Goal: Information Seeking & Learning: Compare options

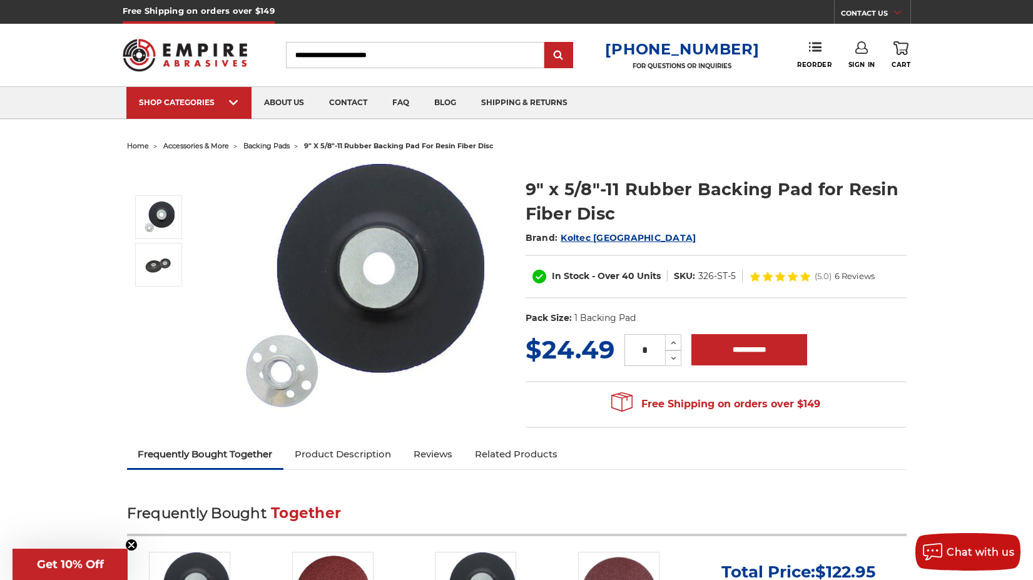
scroll to position [192, 0]
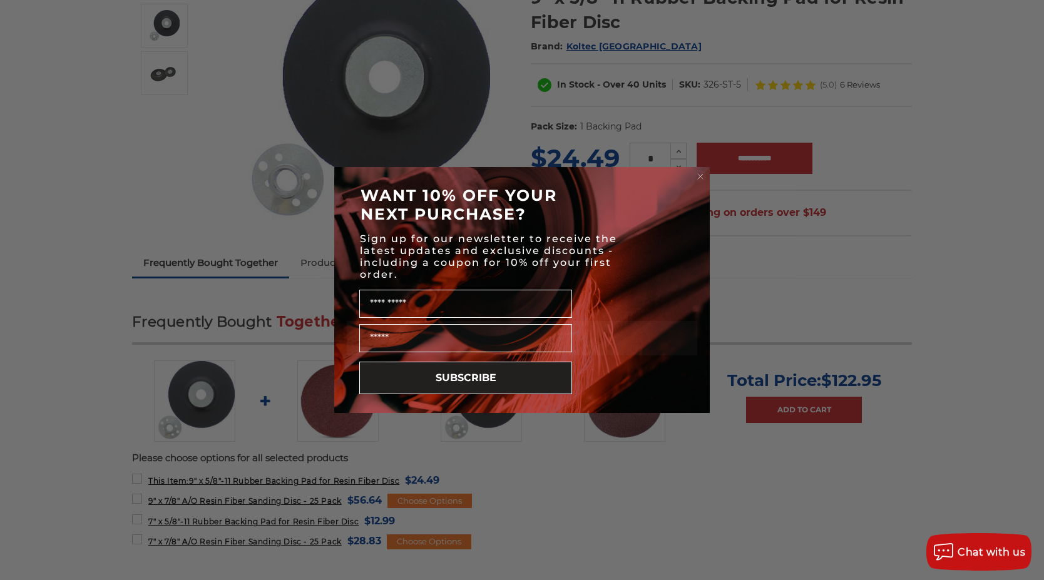
click at [703, 178] on circle "Close dialog" at bounding box center [701, 177] width 12 height 12
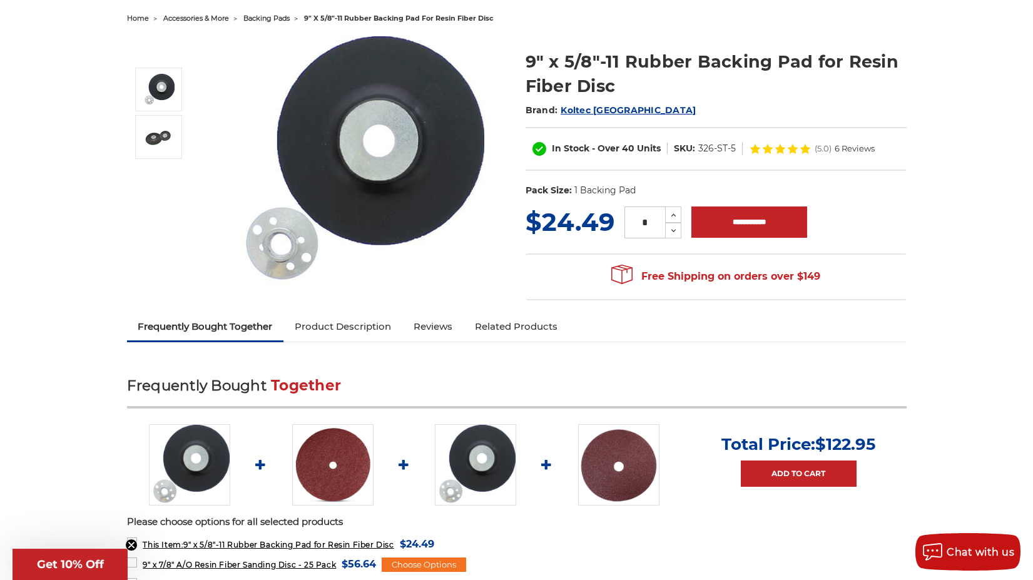
scroll to position [0, 0]
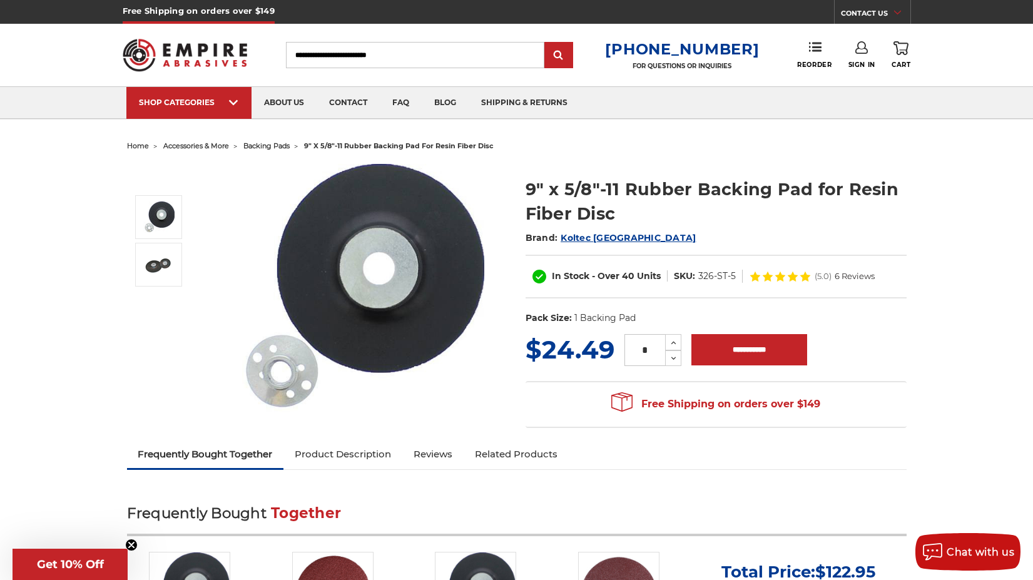
click at [411, 58] on input "Search" at bounding box center [415, 55] width 258 height 26
click at [447, 53] on input "Search" at bounding box center [415, 55] width 258 height 26
drag, startPoint x: 447, startPoint y: 53, endPoint x: 126, endPoint y: 46, distance: 320.5
click at [286, 46] on input "Search" at bounding box center [415, 55] width 258 height 26
click at [437, 60] on input "Search" at bounding box center [415, 55] width 258 height 26
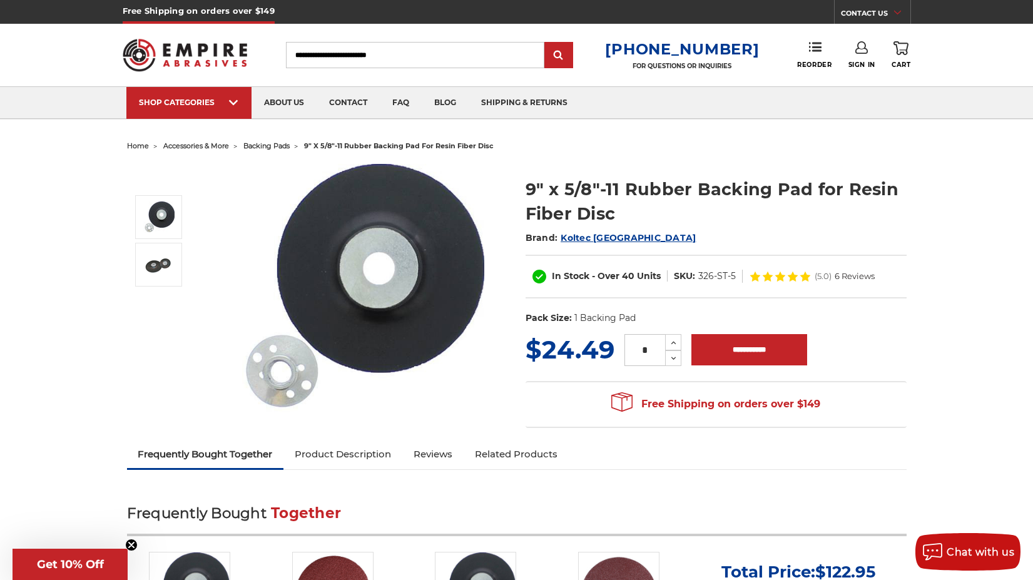
drag, startPoint x: 437, startPoint y: 60, endPoint x: 467, endPoint y: 44, distance: 34.2
click at [361, 42] on input "Search" at bounding box center [415, 55] width 258 height 26
click at [518, 54] on input "Search" at bounding box center [415, 55] width 258 height 26
click at [498, 58] on input "Search" at bounding box center [415, 55] width 258 height 26
click at [533, 51] on input "Search" at bounding box center [415, 55] width 258 height 26
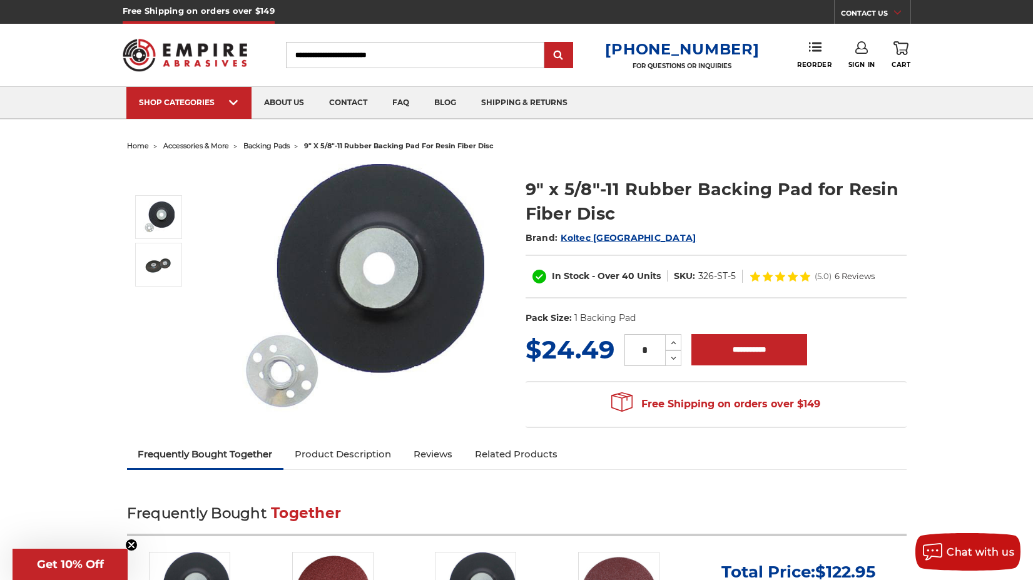
click at [520, 55] on input "Search" at bounding box center [415, 55] width 258 height 26
type input "**********"
click at [546, 43] on input "submit" at bounding box center [558, 55] width 25 height 25
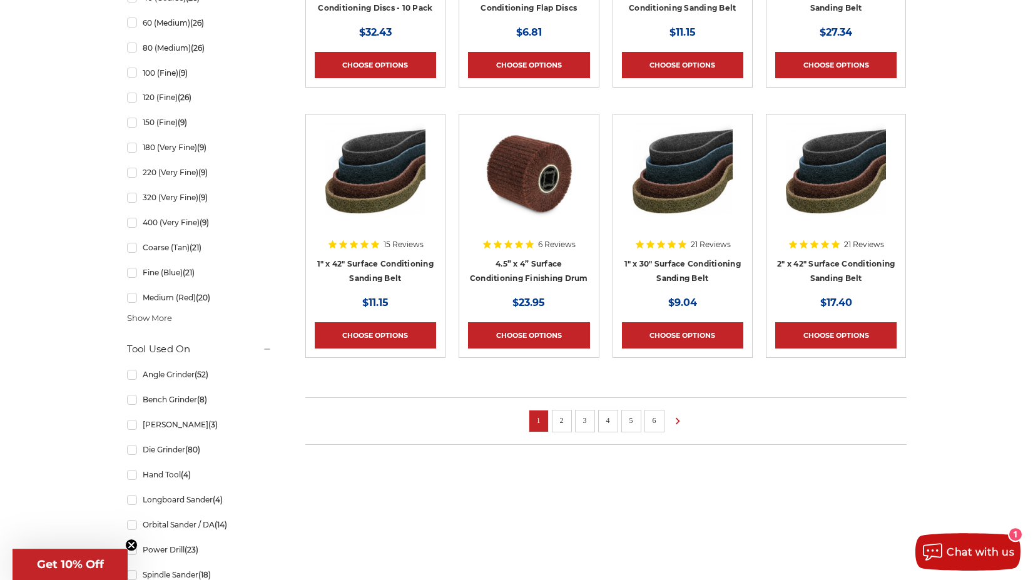
scroll to position [830, 0]
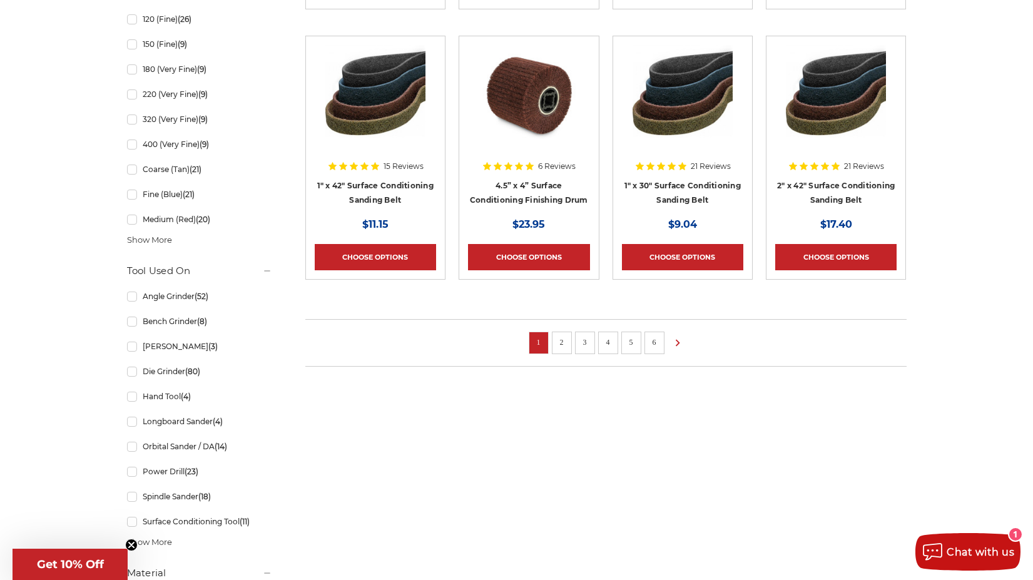
click at [562, 342] on link "2" at bounding box center [562, 342] width 13 height 14
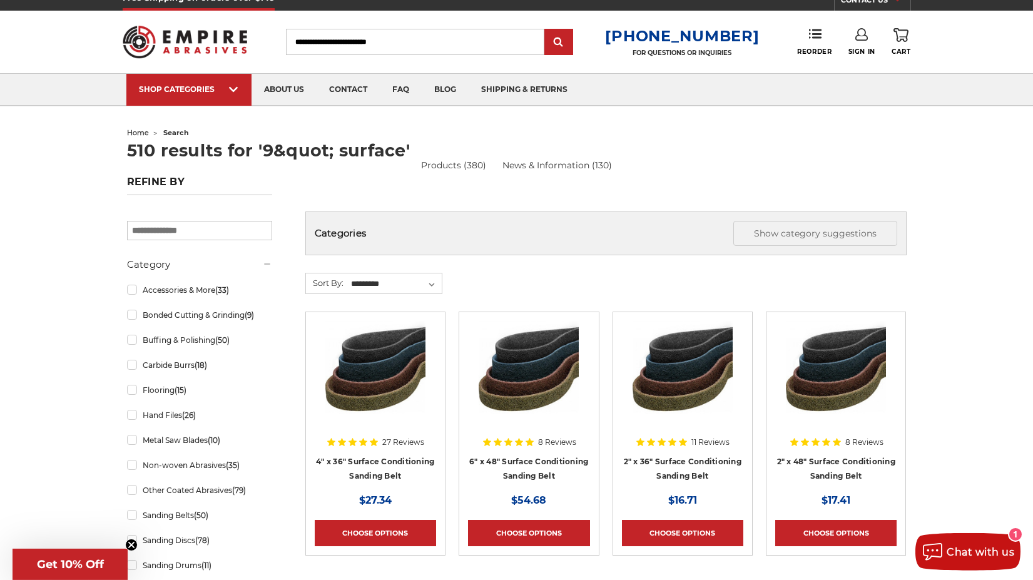
scroll to position [638, 0]
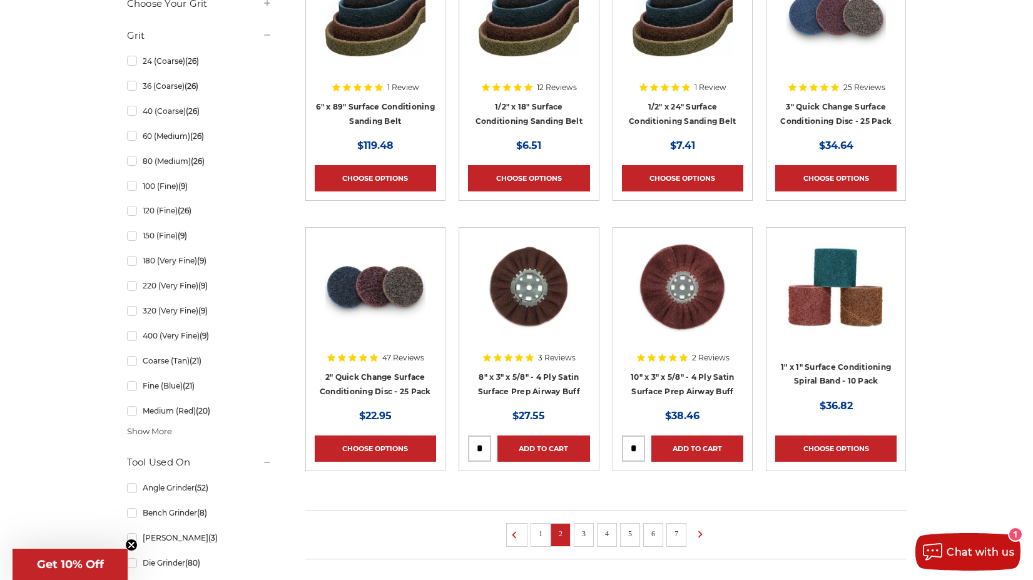
click at [586, 538] on link "3" at bounding box center [584, 534] width 13 height 14
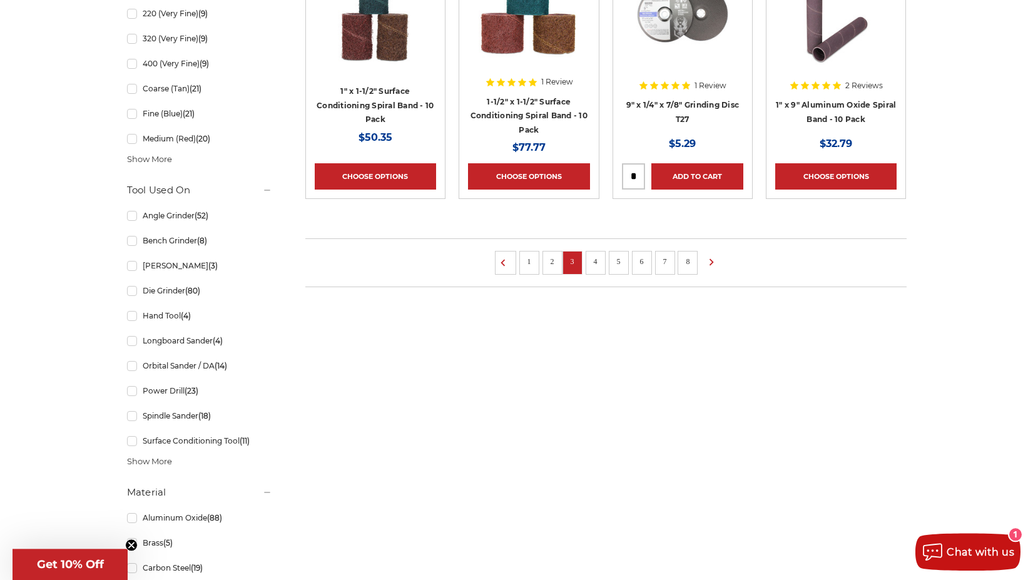
scroll to position [958, 0]
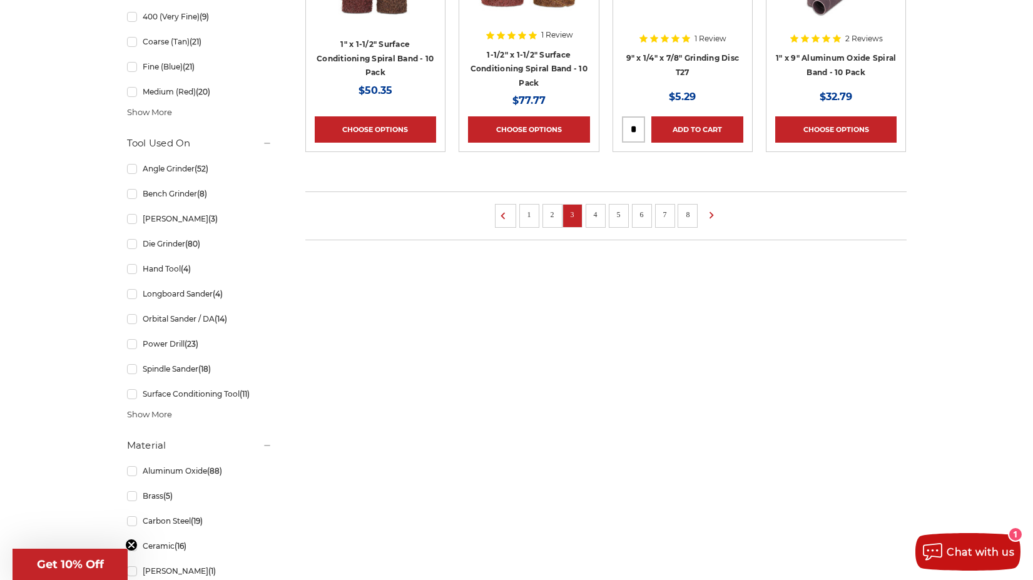
click at [597, 214] on link "4" at bounding box center [596, 215] width 13 height 14
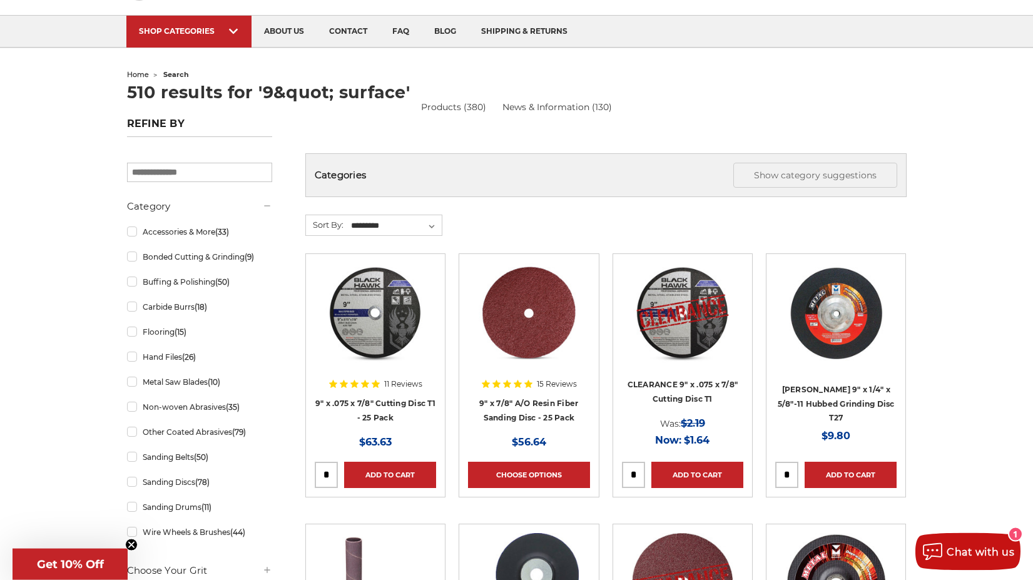
scroll to position [128, 0]
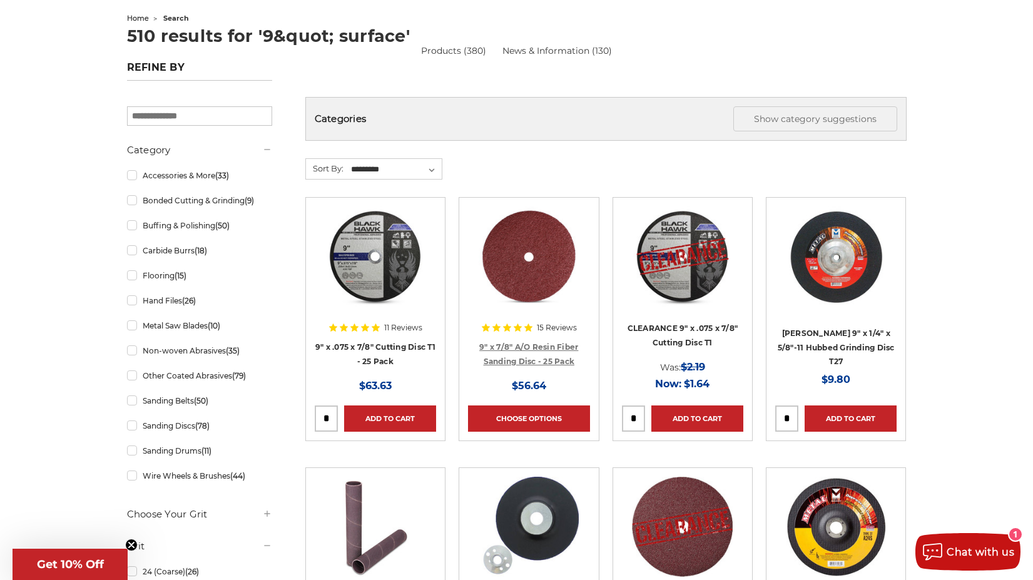
click at [553, 351] on link "9" x 7/8" A/O Resin Fiber Sanding Disc - 25 Pack" at bounding box center [528, 354] width 99 height 24
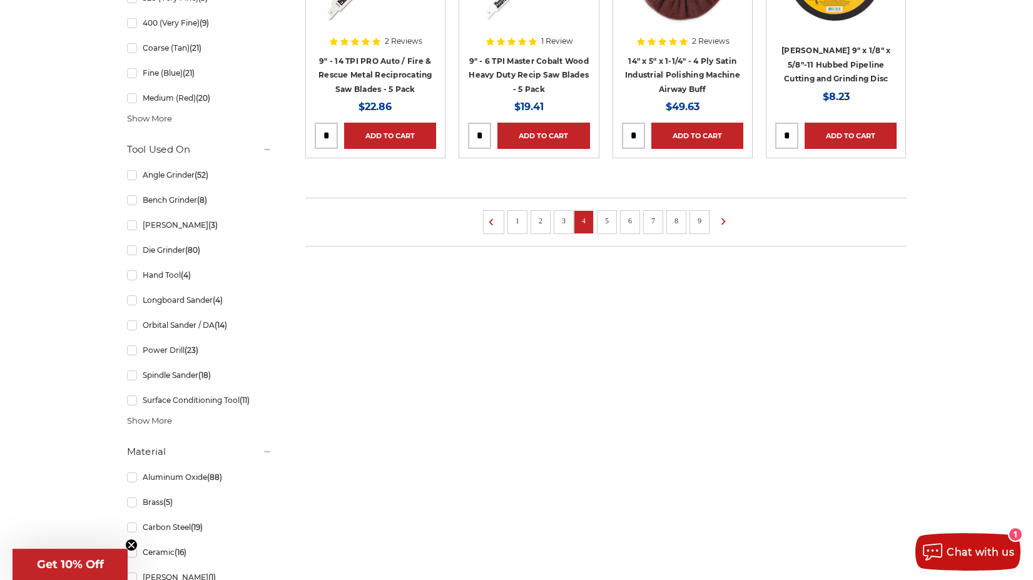
scroll to position [958, 0]
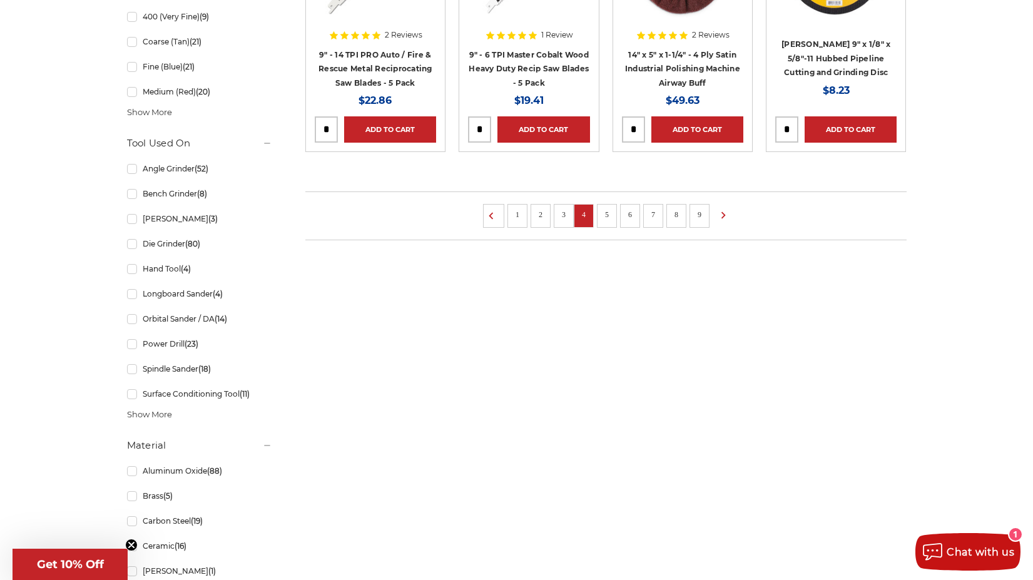
click at [601, 213] on li "5" at bounding box center [607, 216] width 20 height 24
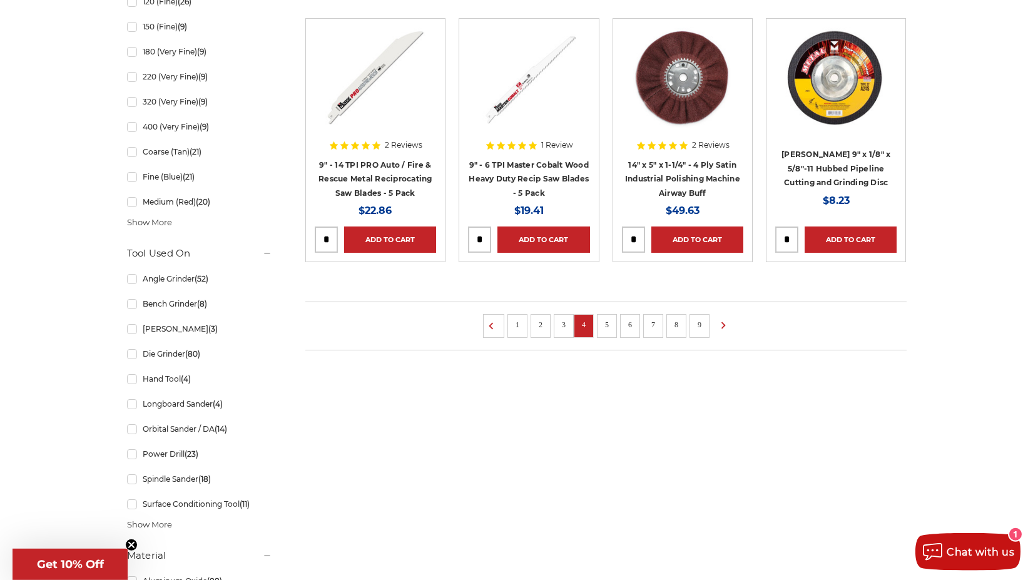
scroll to position [766, 0]
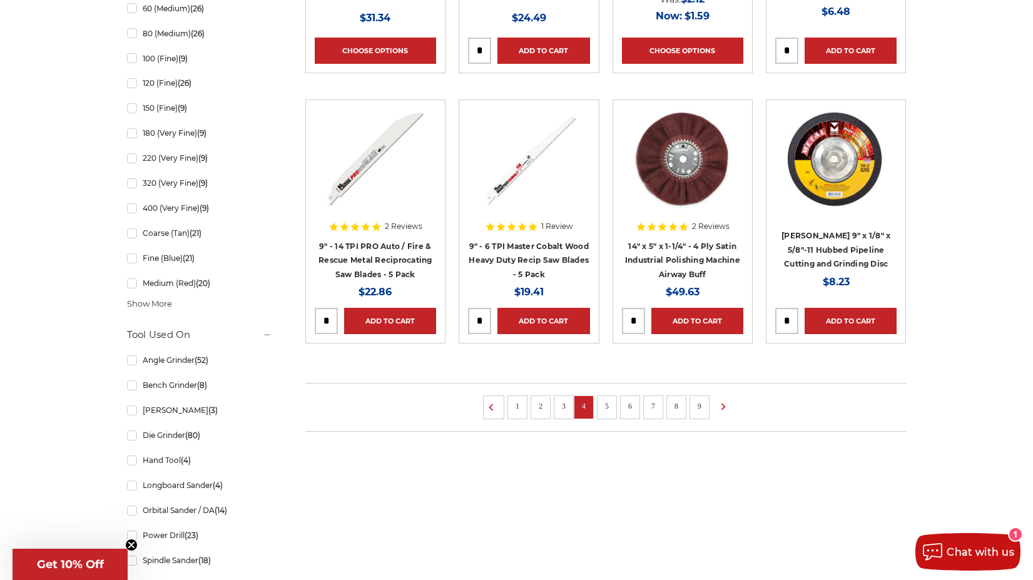
click at [602, 408] on link "5" at bounding box center [607, 406] width 13 height 14
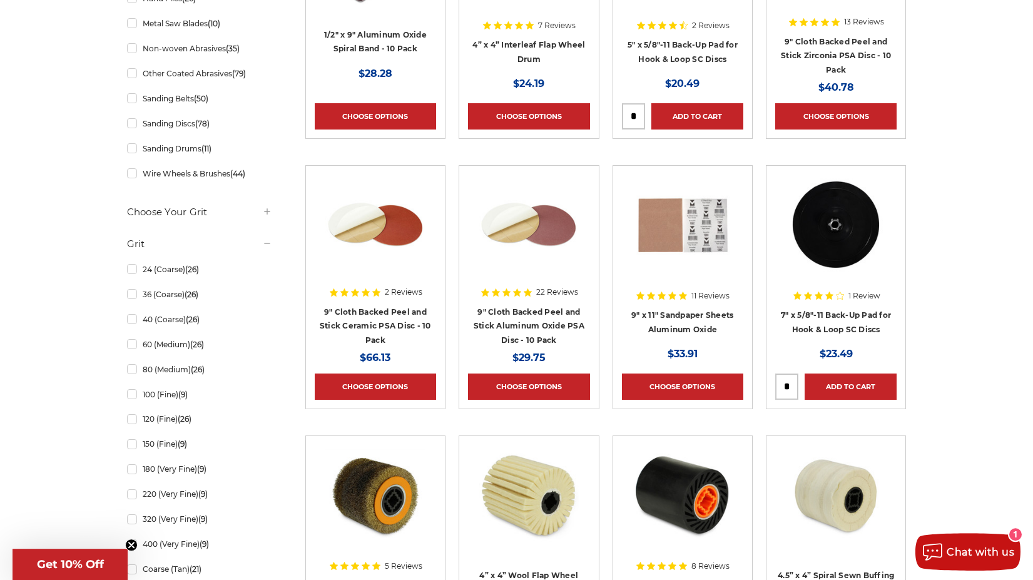
scroll to position [638, 0]
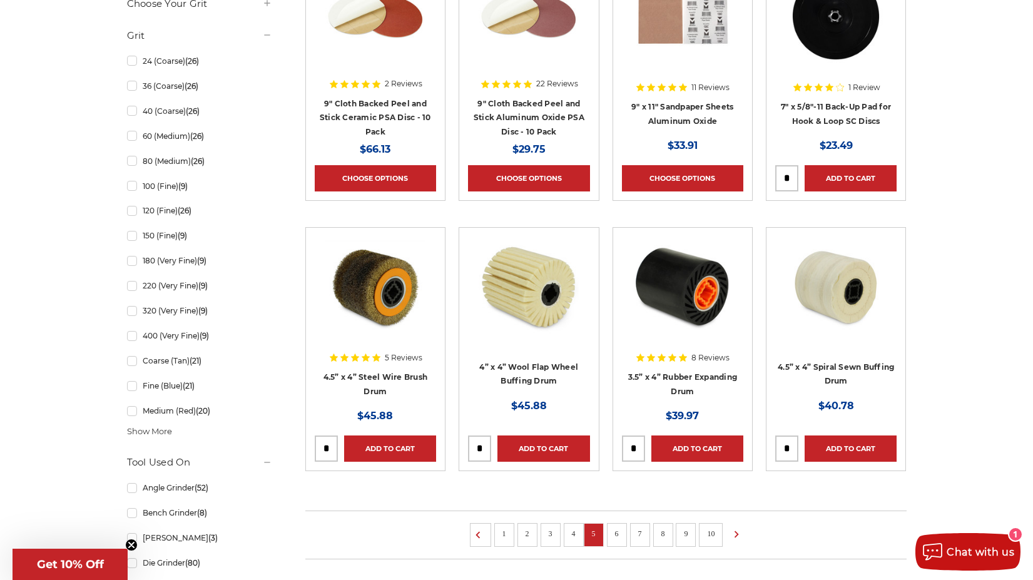
click at [616, 538] on link "6" at bounding box center [617, 534] width 13 height 14
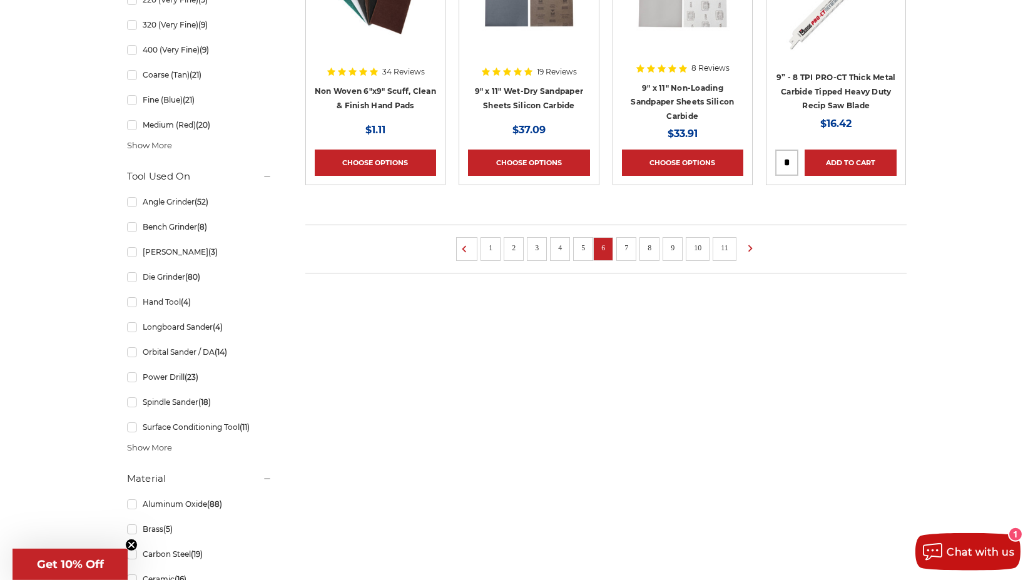
scroll to position [958, 0]
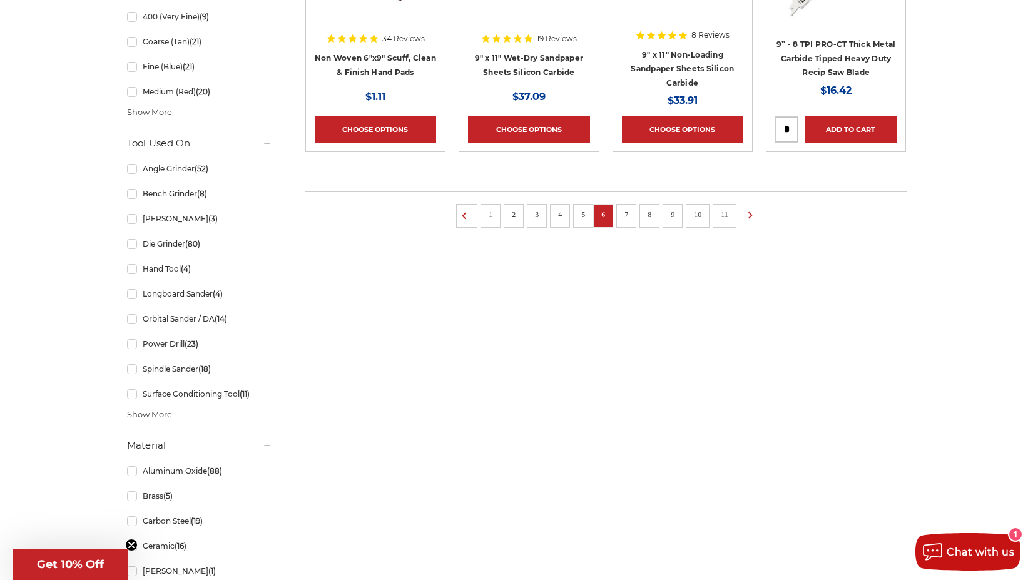
click at [629, 216] on link "7" at bounding box center [626, 215] width 13 height 14
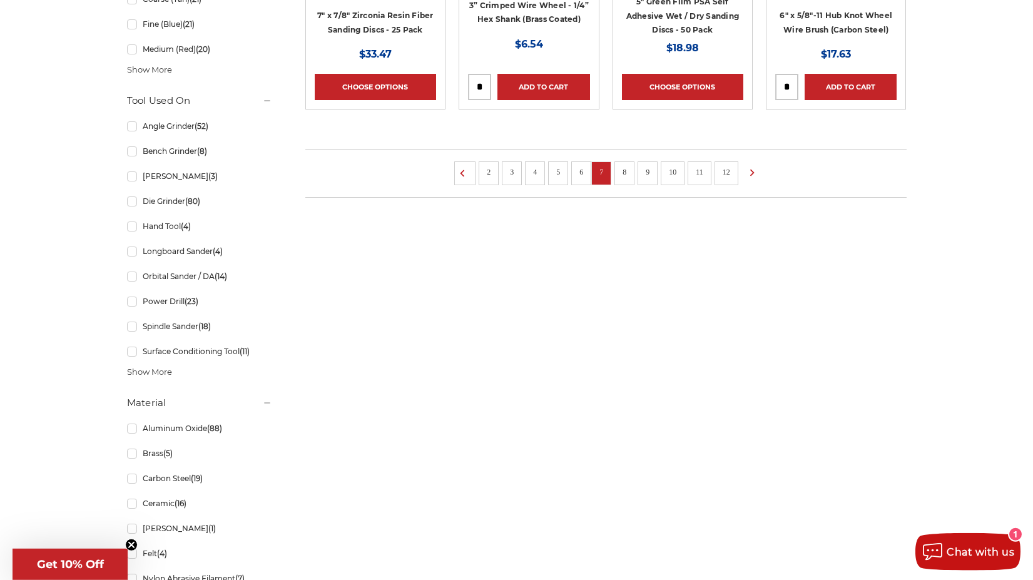
scroll to position [1021, 0]
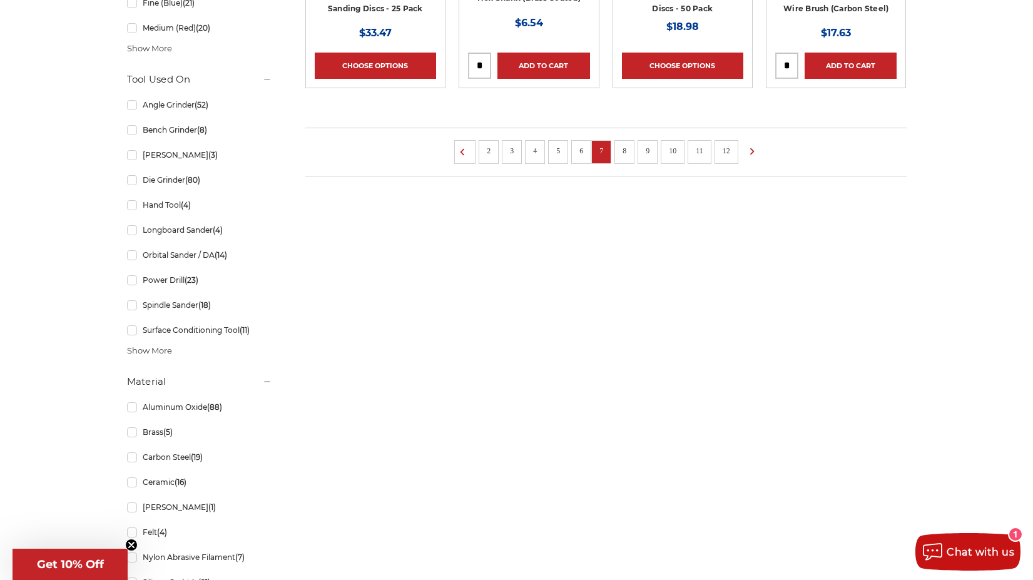
click at [628, 154] on link "8" at bounding box center [624, 151] width 13 height 14
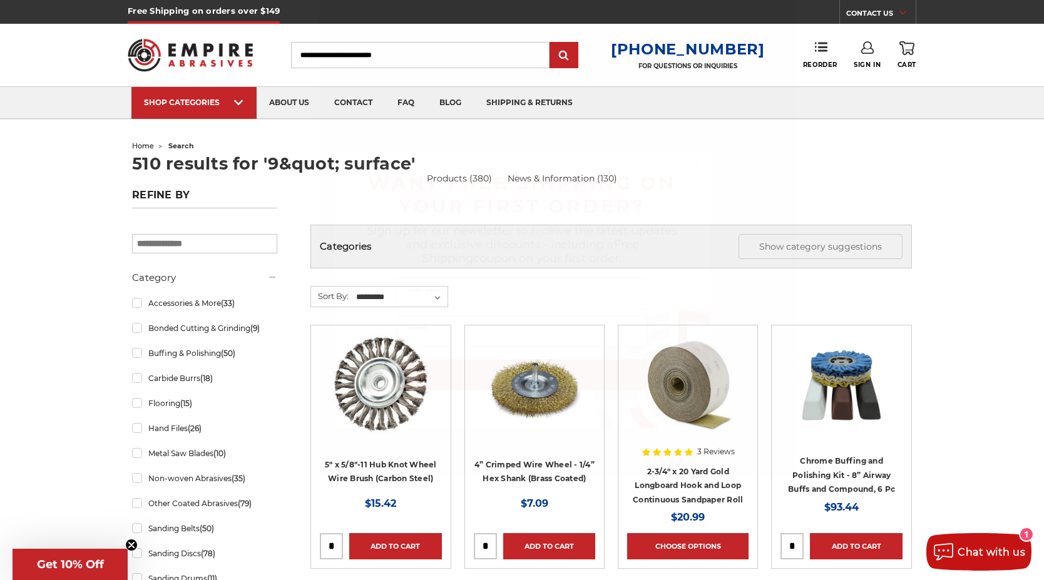
click at [697, 168] on circle "Close dialog" at bounding box center [699, 164] width 12 height 12
